Goal: Information Seeking & Learning: Learn about a topic

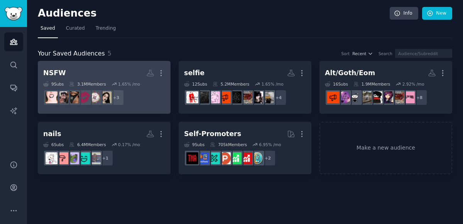
click at [163, 92] on dd "+ 3" at bounding box center [104, 98] width 122 height 22
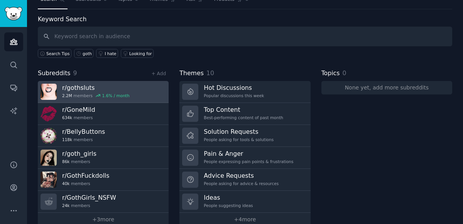
scroll to position [40, 0]
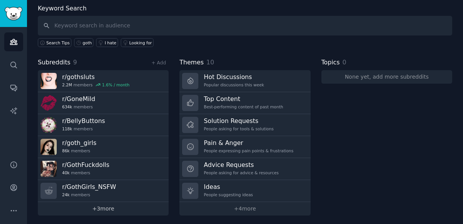
click at [111, 204] on link "+ 3 more" at bounding box center [103, 209] width 131 height 14
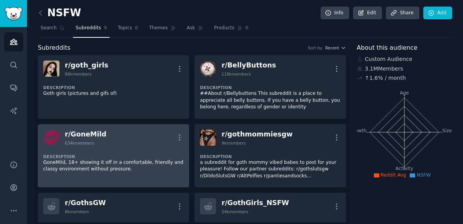
scroll to position [0, 0]
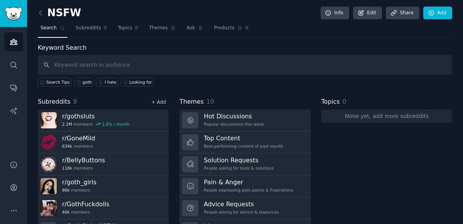
click at [160, 100] on link "+ Add" at bounding box center [158, 102] width 15 height 5
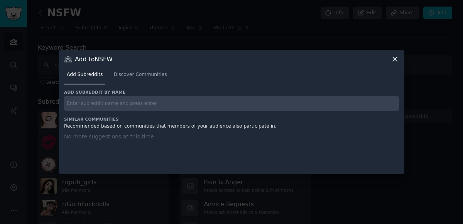
click at [85, 110] on input "text" at bounding box center [231, 103] width 335 height 15
type input "r/bellybuttonof"
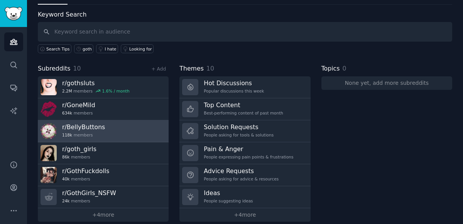
scroll to position [40, 0]
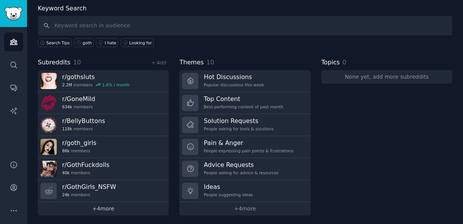
click at [119, 207] on link "+ 4 more" at bounding box center [103, 209] width 131 height 14
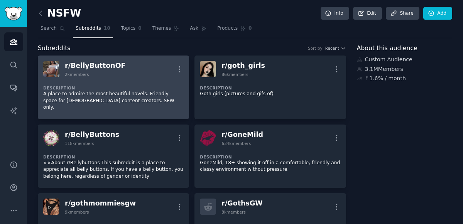
click at [101, 82] on div "Description A place to admire the most beautiful navels. Friendly space for [DE…" at bounding box center [113, 95] width 141 height 37
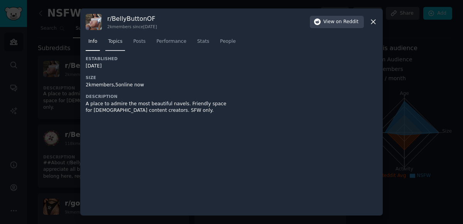
click at [118, 39] on span "Topics" at bounding box center [115, 41] width 14 height 7
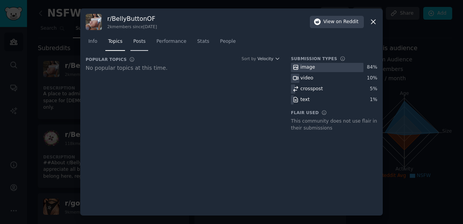
click at [142, 42] on span "Posts" at bounding box center [139, 41] width 12 height 7
